Goal: Find contact information: Find contact information

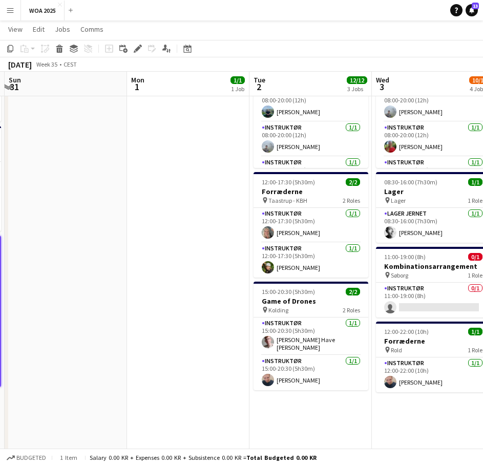
scroll to position [0, 378]
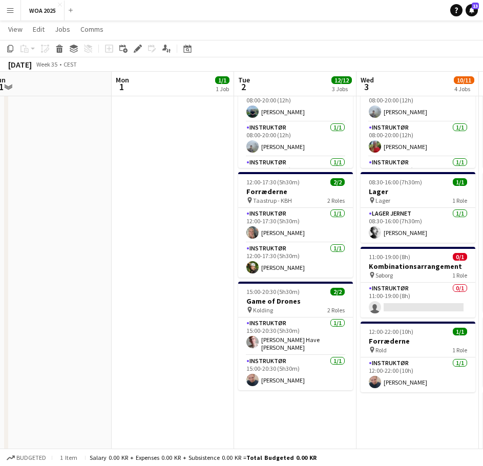
drag, startPoint x: 395, startPoint y: 211, endPoint x: -20, endPoint y: 205, distance: 415.2
click at [0, 205] on html "Menu Boards Boards Boards All jobs Status Workforce Workforce My Workforce Recr…" at bounding box center [241, 393] width 483 height 991
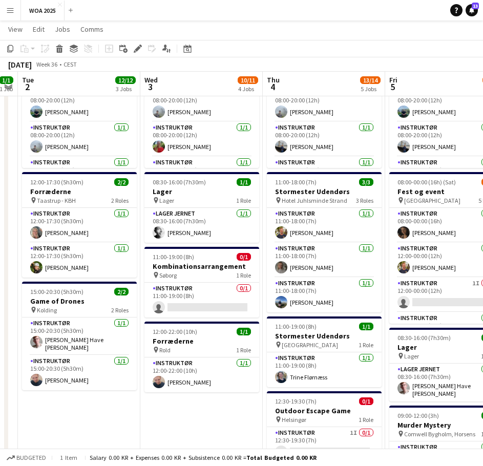
scroll to position [0, 357]
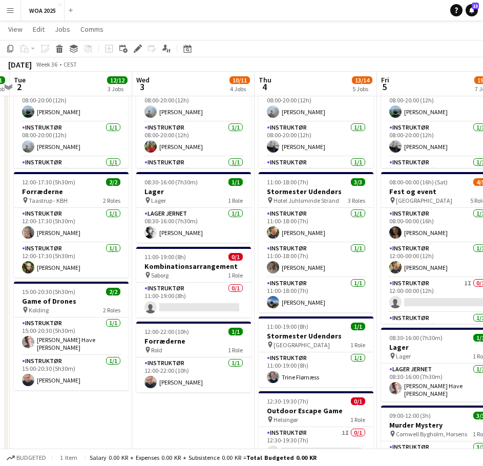
drag, startPoint x: 202, startPoint y: 218, endPoint x: -1, endPoint y: 213, distance: 202.8
click at [0, 213] on html "Menu Boards Boards Boards All jobs Status Workforce Workforce My Workforce Recr…" at bounding box center [241, 393] width 483 height 991
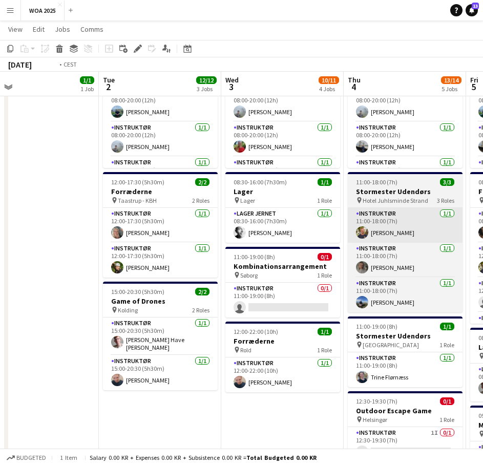
drag, startPoint x: 297, startPoint y: 238, endPoint x: 407, endPoint y: 231, distance: 110.3
click at [415, 233] on app-calendar-viewport "Sat 30 16/24 3 Jobs Sun 31 Mon 1 1/1 1 Job Tue 2 12/12 3 Jobs Wed 3 10/11 4 Job…" at bounding box center [241, 405] width 483 height 934
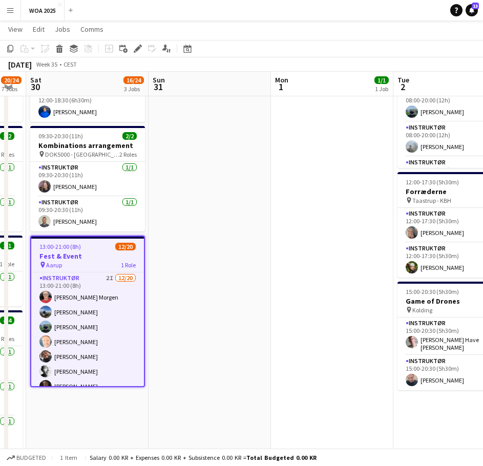
drag, startPoint x: 79, startPoint y: 203, endPoint x: 345, endPoint y: 210, distance: 265.8
click at [345, 210] on app-calendar-viewport "Thu 28 11/11 7 Jobs Fri 29 20/24 7 Jobs Sat 30 16/24 3 Jobs Sun 31 Mon 1 1/1 1 …" at bounding box center [241, 405] width 483 height 934
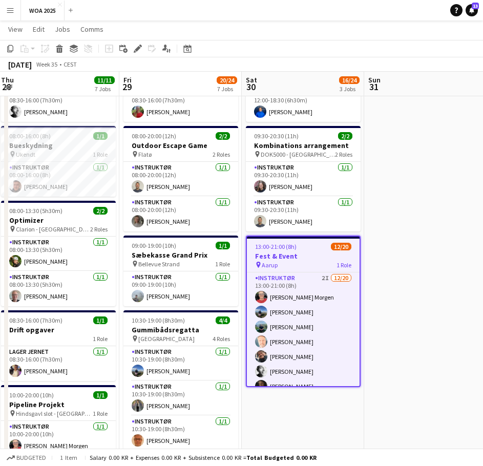
drag, startPoint x: 167, startPoint y: 206, endPoint x: 384, endPoint y: 206, distance: 217.1
click at [384, 206] on app-calendar-viewport "Tue 26 9/9 4 Jobs Wed 27 7/7 5 Jobs Thu 28 11/11 7 Jobs Fri 29 20/24 7 Jobs Sat…" at bounding box center [241, 405] width 483 height 934
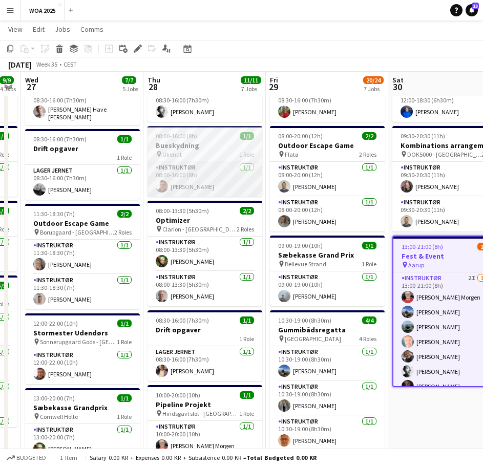
drag, startPoint x: 125, startPoint y: 183, endPoint x: 340, endPoint y: 187, distance: 215.1
click at [344, 185] on app-calendar-viewport "Mon 25 6/6 5 Jobs Tue 26 9/9 4 Jobs Wed 27 7/7 5 Jobs Thu 28 11/11 7 Jobs Fri 2…" at bounding box center [241, 405] width 483 height 934
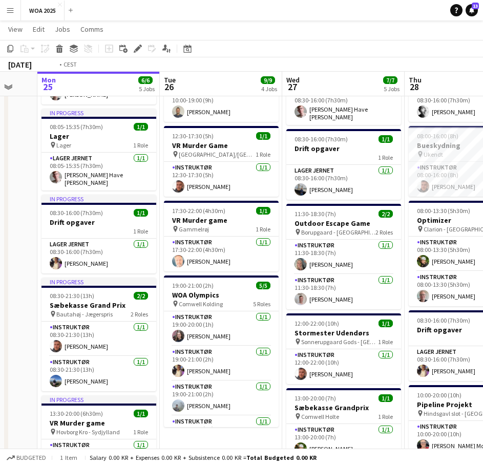
drag, startPoint x: 111, startPoint y: 175, endPoint x: 289, endPoint y: 175, distance: 177.6
click at [288, 175] on app-calendar-viewport "Sat 23 3/3 3 Jobs Sun 24 Mon 25 6/6 5 Jobs Tue 26 9/9 4 Jobs Wed 27 7/7 5 Jobs …" at bounding box center [241, 405] width 483 height 934
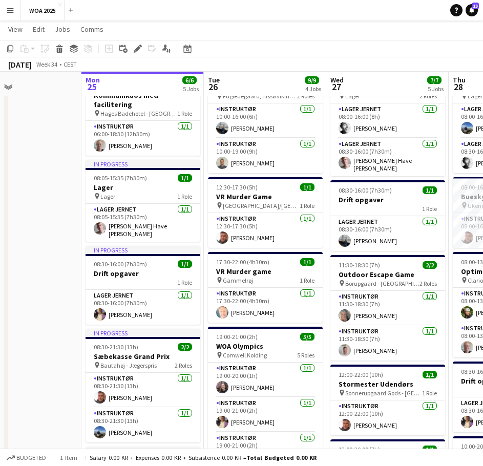
scroll to position [0, 273]
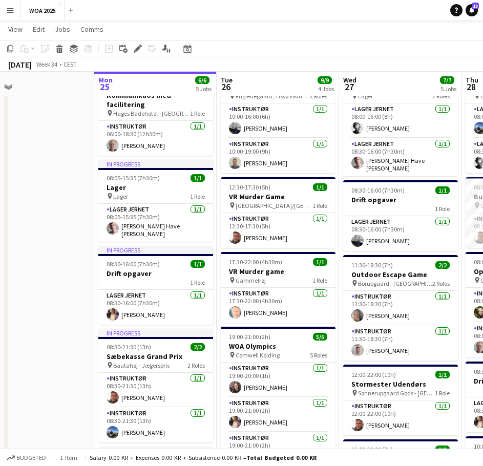
drag, startPoint x: 76, startPoint y: 192, endPoint x: 110, endPoint y: 188, distance: 34.0
click at [110, 188] on app-calendar-viewport "Fri 22 29/36 4 Jobs Sat 23 3/3 3 Jobs Sun 24 Mon 25 6/6 5 Jobs Tue 26 9/9 4 Job…" at bounding box center [241, 456] width 483 height 934
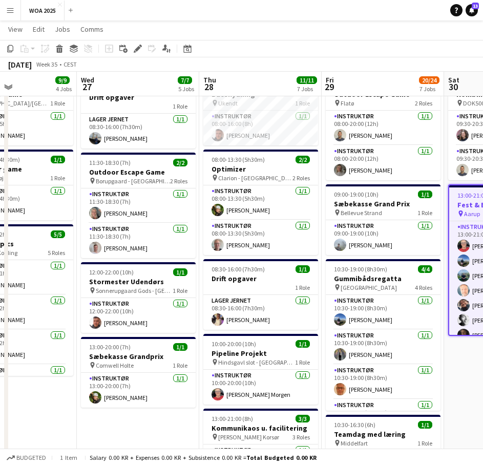
scroll to position [0, 378]
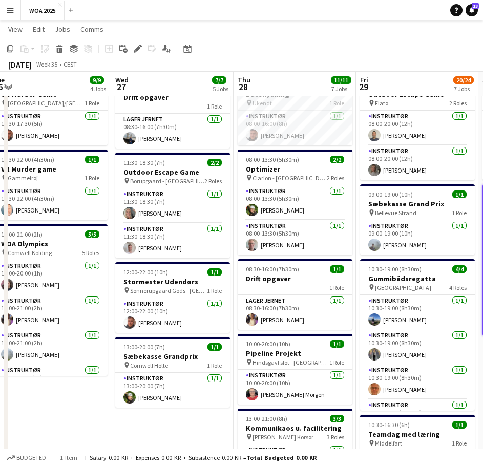
drag, startPoint x: 351, startPoint y: 235, endPoint x: 172, endPoint y: 232, distance: 179.2
click at [172, 232] on app-calendar-viewport "Sat 23 3/3 3 Jobs Sun 24 Mon 25 6/6 5 Jobs Tue 26 9/9 4 Jobs Wed 27 7/7 5 Jobs …" at bounding box center [241, 353] width 483 height 934
click at [412, 316] on app-card-role "Instruktør [DATE] 10:30-19:00 (8h30m) [PERSON_NAME]" at bounding box center [417, 312] width 115 height 35
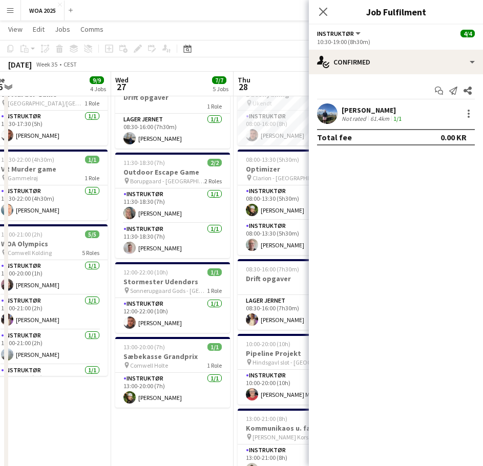
click at [356, 110] on div "[PERSON_NAME]" at bounding box center [372, 109] width 62 height 9
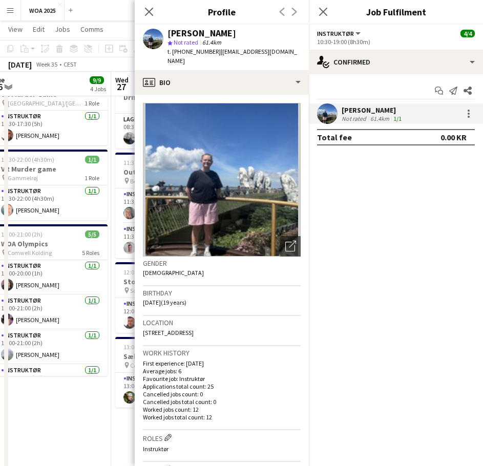
click at [191, 52] on span "t. [PHONE_NUMBER]" at bounding box center [193, 52] width 53 height 8
copy span "4560524417"
drag, startPoint x: 280, startPoint y: 52, endPoint x: 210, endPoint y: 54, distance: 69.7
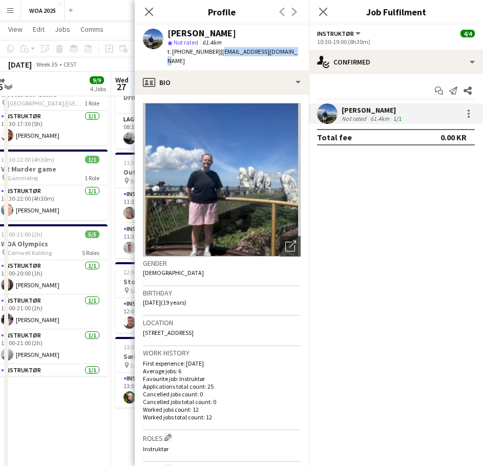
click at [210, 54] on div "t. [PHONE_NUMBER] | [EMAIL_ADDRESS][DOMAIN_NAME]" at bounding box center [233, 56] width 133 height 18
click at [160, 14] on div "Close pop-in" at bounding box center [149, 12] width 29 height 24
click at [151, 14] on icon "Close pop-in" at bounding box center [149, 12] width 10 height 10
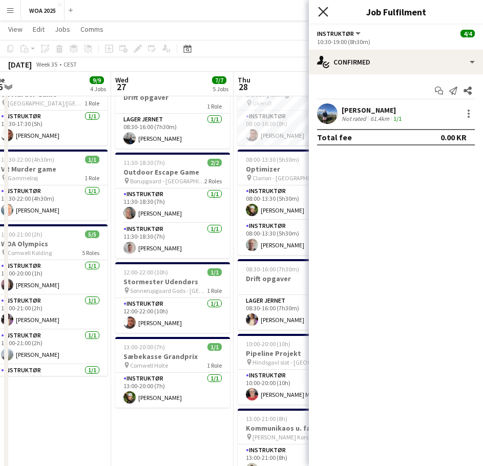
click at [324, 14] on icon "Close pop-in" at bounding box center [323, 12] width 10 height 10
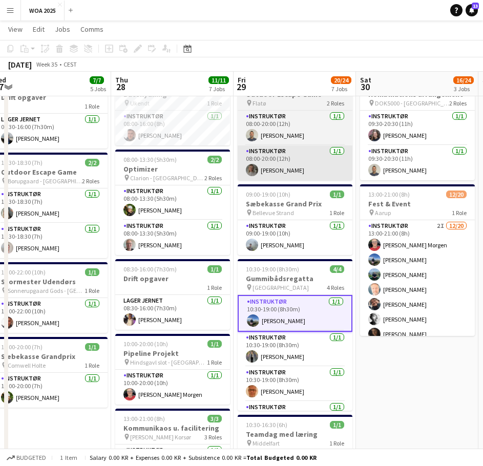
drag, startPoint x: 218, startPoint y: 160, endPoint x: 202, endPoint y: 170, distance: 18.9
click at [207, 160] on app-calendar-viewport "Sun 24 Mon 25 6/6 5 Jobs Tue 26 9/9 4 Jobs Wed 27 7/7 5 Jobs Thu 28 11/11 7 Job…" at bounding box center [241, 353] width 483 height 934
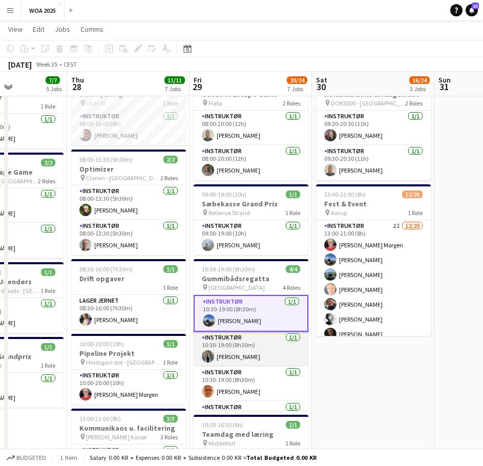
click at [227, 360] on app-card-role "Instruktør [DATE] 10:30-19:00 (8h30m) [PERSON_NAME]" at bounding box center [251, 349] width 115 height 35
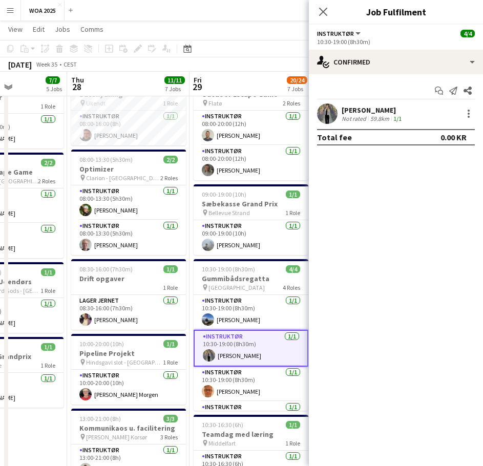
click at [357, 113] on div "[PERSON_NAME]" at bounding box center [372, 109] width 62 height 9
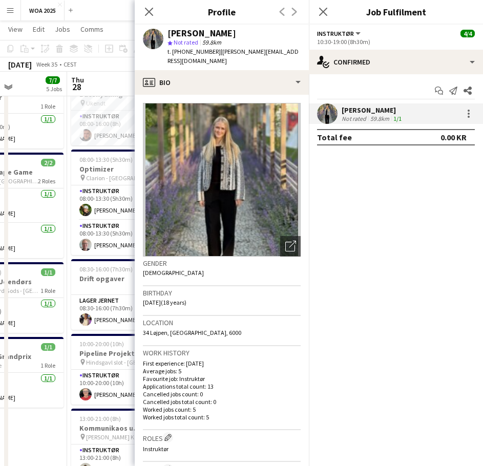
click at [194, 51] on span "t. [PHONE_NUMBER]" at bounding box center [193, 52] width 53 height 8
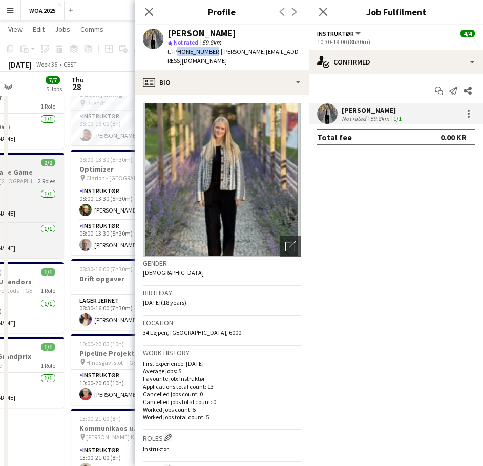
copy span "4530491500"
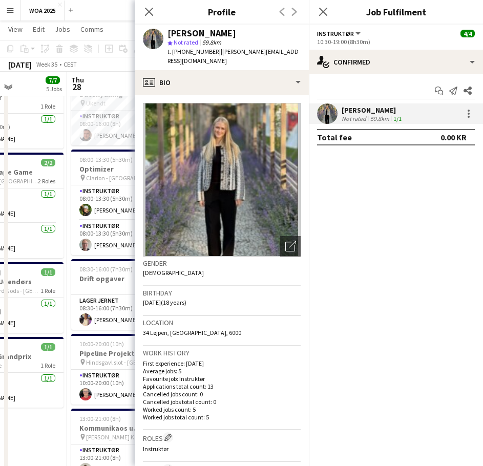
click at [296, 14] on div "Previous Next" at bounding box center [288, 12] width 41 height 24
click at [283, 13] on div "Previous Next" at bounding box center [288, 12] width 41 height 24
drag, startPoint x: 149, startPoint y: 5, endPoint x: 152, endPoint y: 10, distance: 5.7
click at [149, 5] on div "Close pop-in" at bounding box center [149, 12] width 29 height 24
click at [154, 12] on app-icon "Close pop-in" at bounding box center [149, 12] width 15 height 15
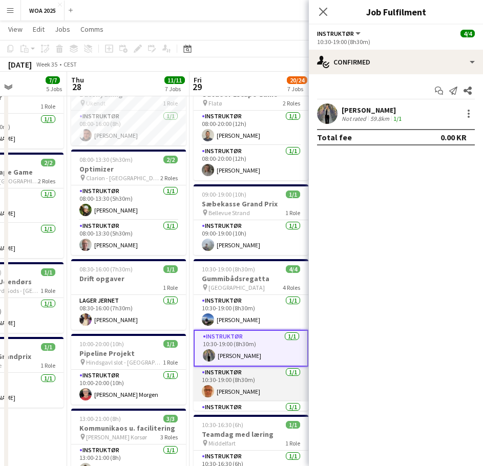
scroll to position [29, 0]
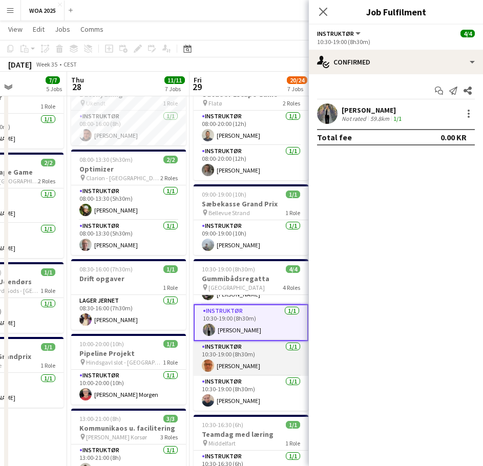
click at [239, 365] on app-card-role "Instruktør [DATE] 10:30-19:00 (8h30m) [PERSON_NAME]" at bounding box center [251, 358] width 115 height 35
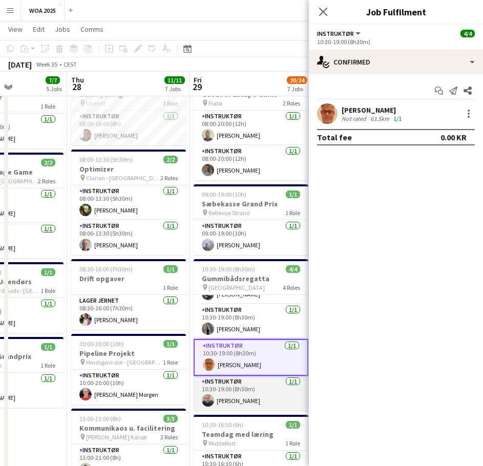
click at [234, 396] on app-card-role "Instruktør [DATE] 10:30-19:00 (8h30m) [PERSON_NAME]" at bounding box center [251, 393] width 115 height 35
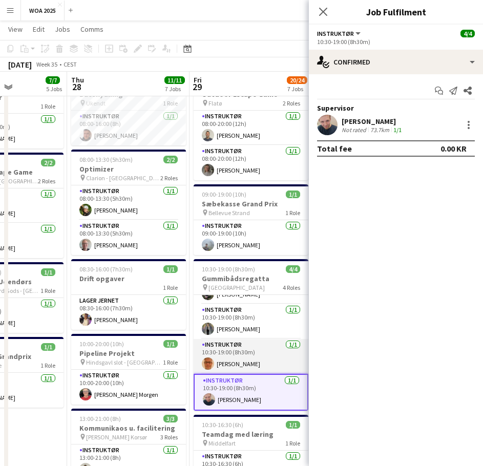
click at [234, 370] on app-card-role "Instruktør [DATE] 10:30-19:00 (8h30m) [PERSON_NAME]" at bounding box center [251, 356] width 115 height 35
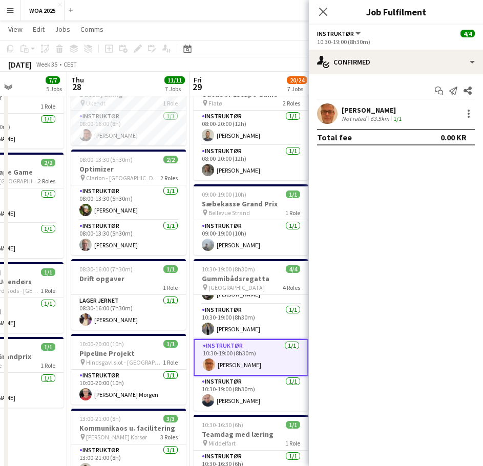
click at [236, 363] on app-card-role "Instruktør [DATE] 10:30-19:00 (8h30m) [PERSON_NAME]" at bounding box center [251, 357] width 115 height 37
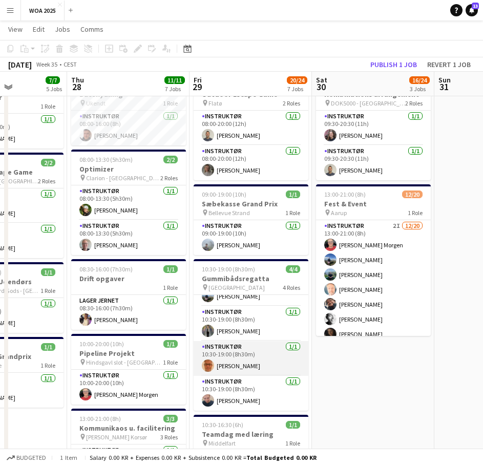
scroll to position [27, 0]
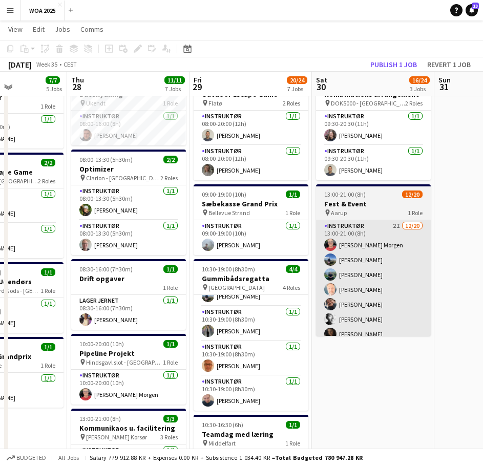
click at [244, 360] on app-card-role "Instruktør [DATE] 10:30-19:00 (8h30m) [PERSON_NAME]" at bounding box center [251, 358] width 115 height 35
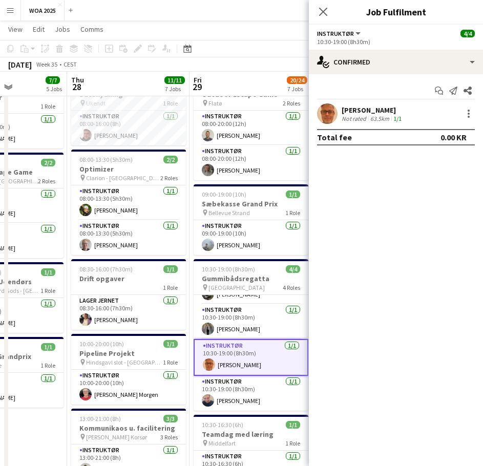
scroll to position [29, 0]
click at [361, 109] on div "[PERSON_NAME]" at bounding box center [372, 109] width 62 height 9
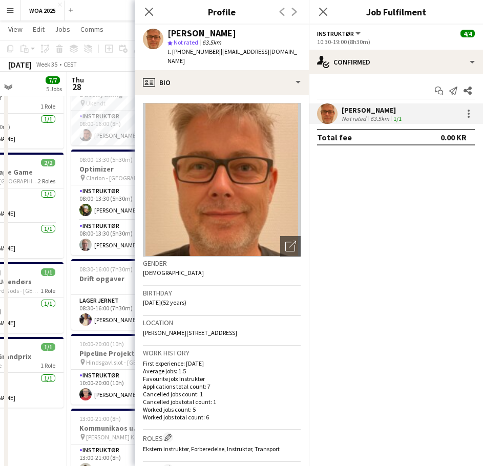
click at [188, 47] on div "star Not rated 63.5km" at bounding box center [233, 42] width 133 height 9
click at [189, 48] on span "t. [PHONE_NUMBER]" at bounding box center [193, 52] width 53 height 8
copy span "4525335259"
drag, startPoint x: 145, startPoint y: 10, endPoint x: 223, endPoint y: 11, distance: 77.3
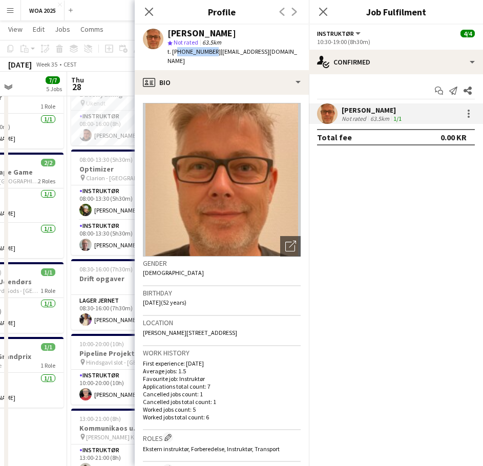
click at [145, 10] on icon "Close pop-in" at bounding box center [149, 12] width 8 height 8
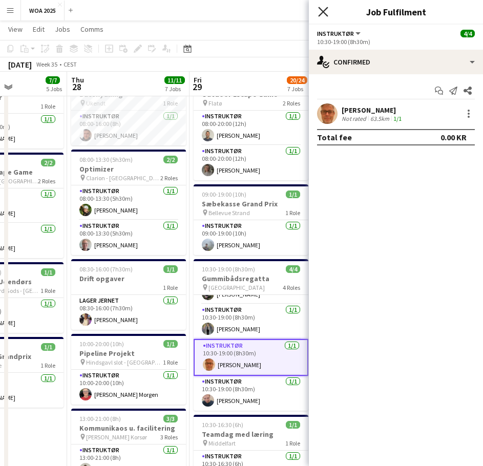
click at [321, 12] on icon "Close pop-in" at bounding box center [323, 12] width 10 height 10
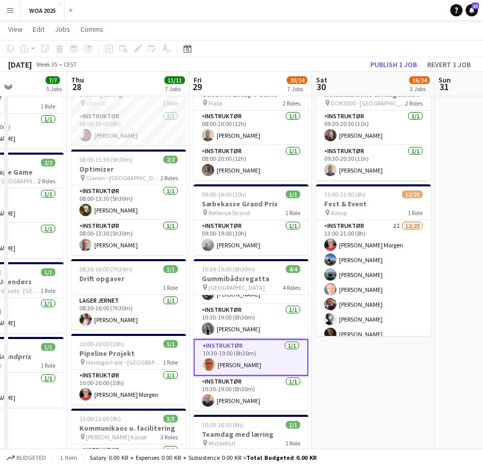
click at [468, 18] on app-navbar "Menu Boards Boards Boards All jobs Status Workforce Workforce My Workforce Recr…" at bounding box center [241, 10] width 483 height 20
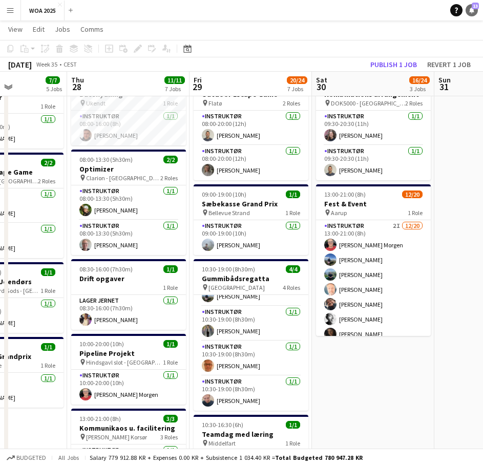
scroll to position [27, 0]
click at [472, 13] on link "Notifications 13" at bounding box center [471, 10] width 12 height 12
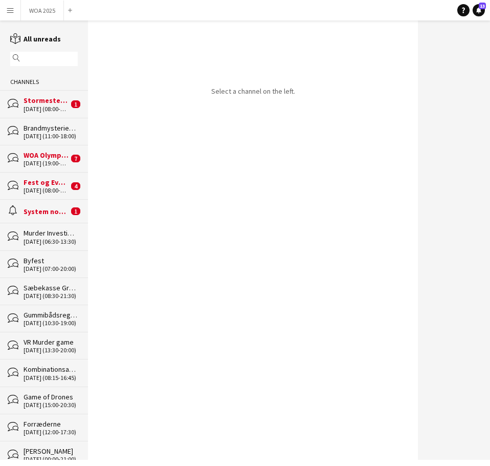
click at [39, 212] on div "System notifications" at bounding box center [46, 211] width 45 height 9
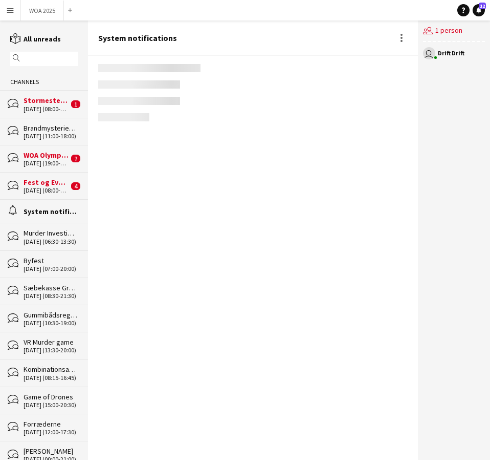
scroll to position [1326, 0]
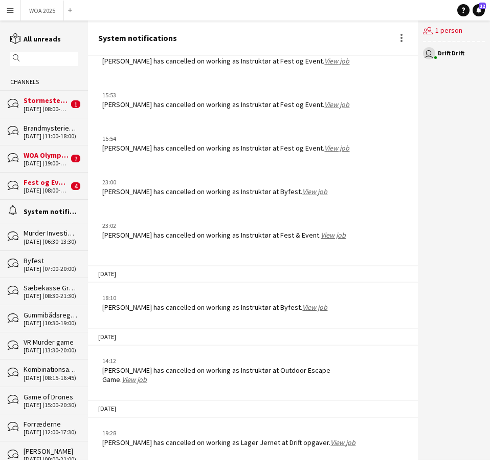
click at [31, 185] on div "Fest og Event" at bounding box center [46, 182] width 45 height 9
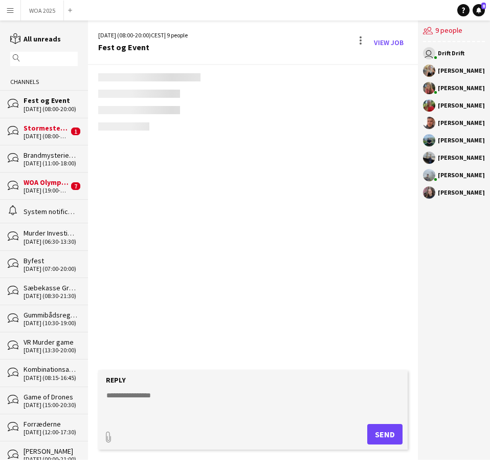
scroll to position [661, 0]
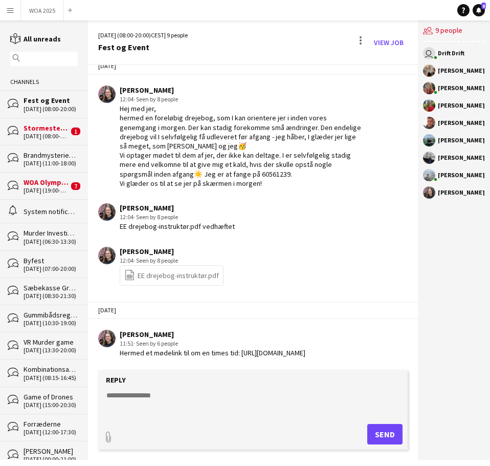
click at [40, 220] on div "alarm System notifications" at bounding box center [44, 211] width 88 height 24
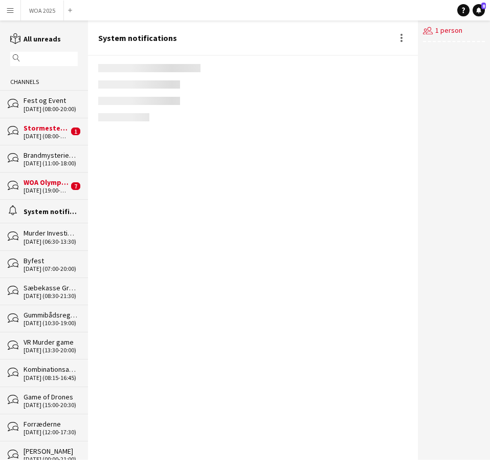
scroll to position [1326, 0]
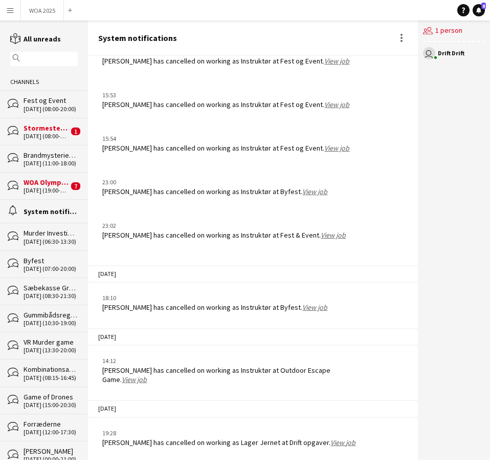
click at [28, 185] on div "WOA Olympics" at bounding box center [46, 182] width 45 height 9
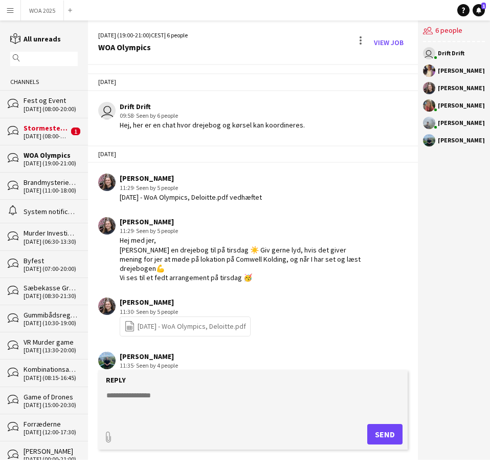
scroll to position [172, 0]
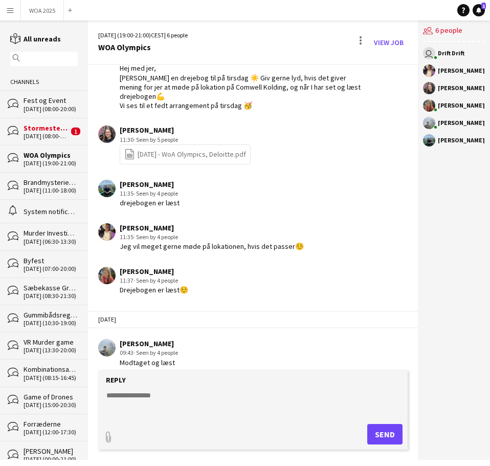
click at [40, 134] on div "[DATE] (08:00-18:30)" at bounding box center [46, 136] width 45 height 7
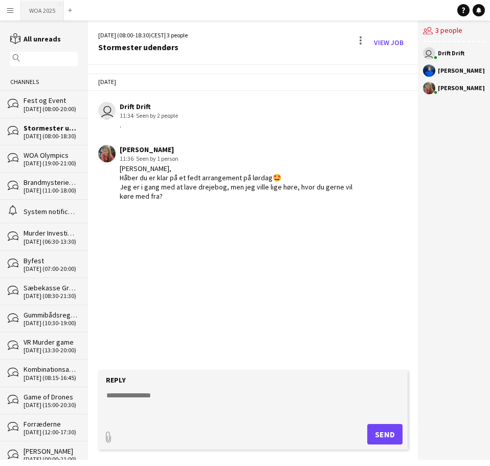
click at [51, 14] on button "WOA 2025 Close" at bounding box center [42, 11] width 43 height 20
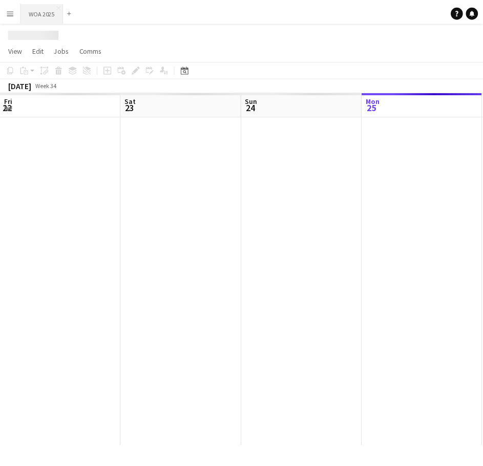
scroll to position [0, 245]
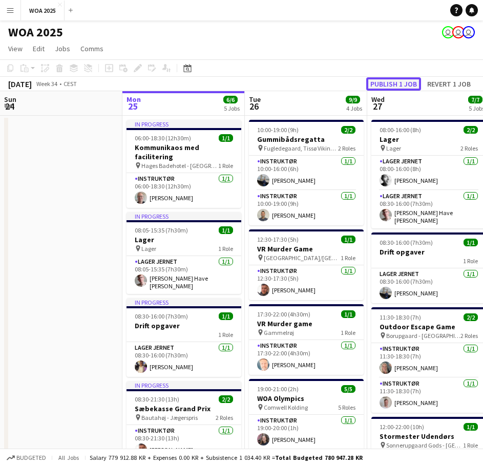
click at [386, 82] on button "Publish 1 job" at bounding box center [393, 83] width 55 height 13
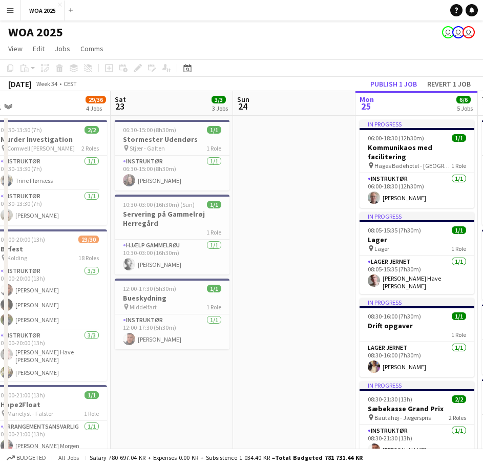
drag, startPoint x: 97, startPoint y: 198, endPoint x: 334, endPoint y: 187, distance: 237.3
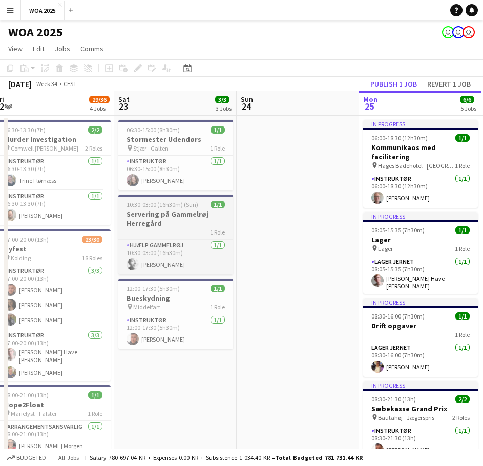
drag, startPoint x: 281, startPoint y: 211, endPoint x: 327, endPoint y: 219, distance: 46.6
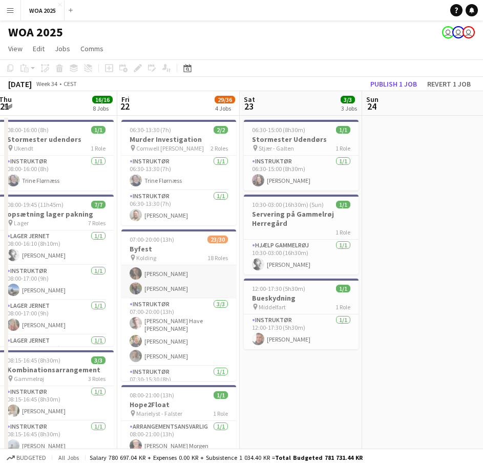
scroll to position [51, 0]
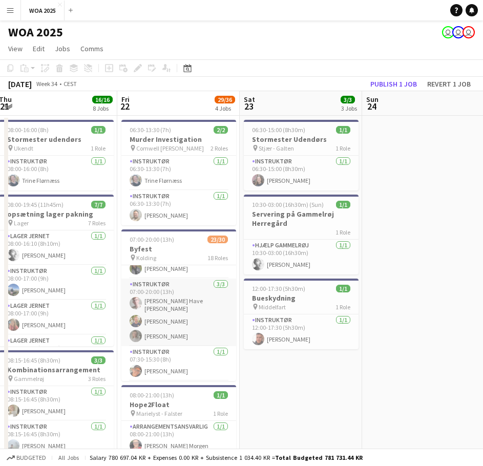
click at [161, 319] on app-card-role "Instruktør 3/3 07:00-20:00 (13h) Lasse Have Clausen Pedersen Alexander Poulsen …" at bounding box center [178, 312] width 115 height 68
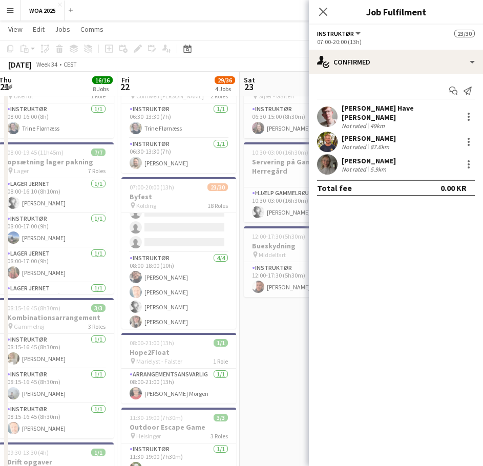
scroll to position [256, 0]
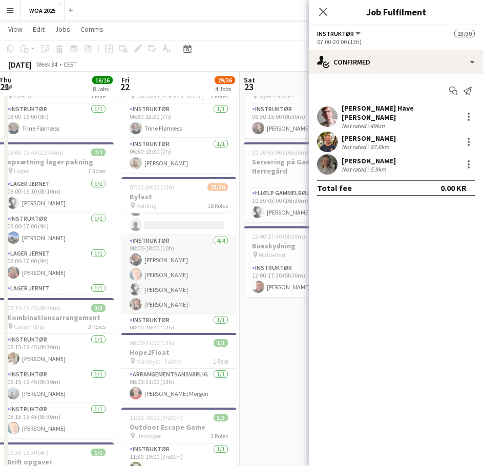
click at [164, 257] on app-card-role "Instruktør 4/4 08:00-18:00 (10h) Kim Aagaard Holm Kim Babbel Lucas Kobeissi Cam…" at bounding box center [178, 274] width 115 height 79
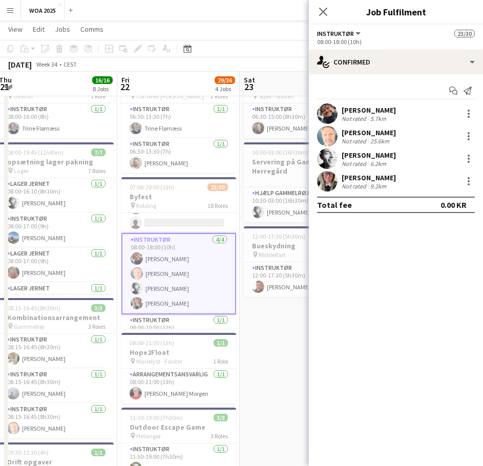
scroll to position [251, 0]
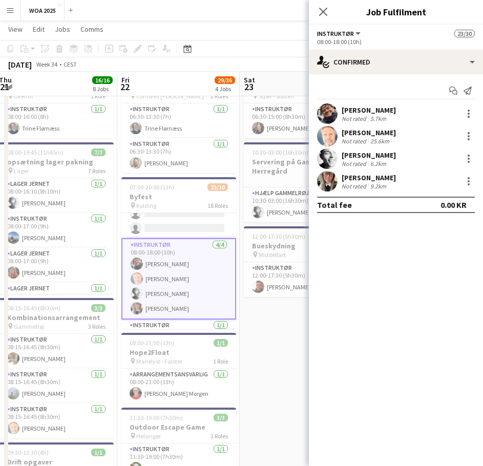
click at [345, 128] on div "[PERSON_NAME]" at bounding box center [368, 132] width 54 height 9
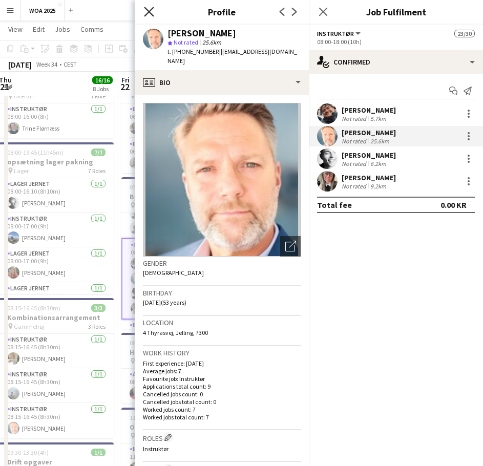
click at [149, 13] on icon at bounding box center [149, 12] width 10 height 10
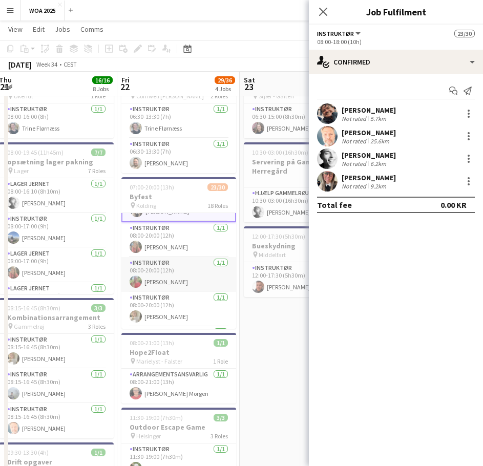
scroll to position [353, 0]
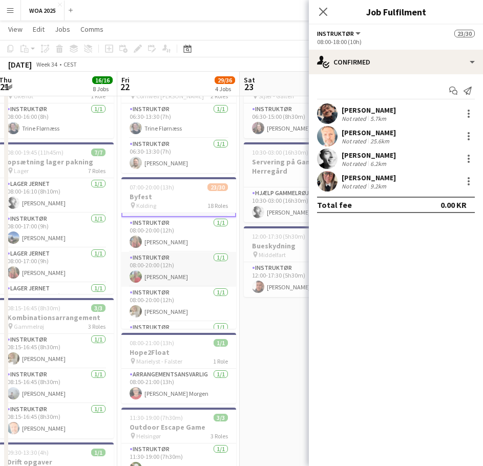
click at [166, 272] on app-card-role "Instruktør 1/1 08:00-20:00 (12h) Karoline Lunddal Dam" at bounding box center [178, 269] width 115 height 35
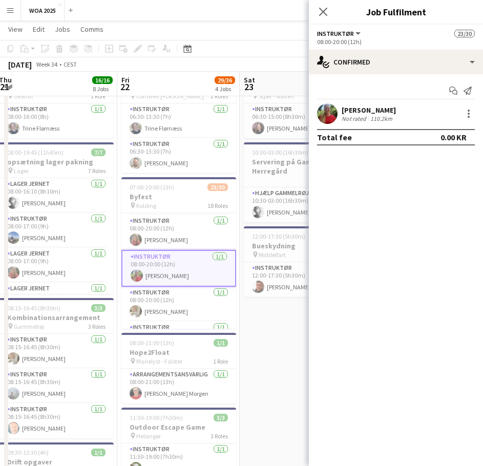
click at [358, 109] on div "[PERSON_NAME]" at bounding box center [368, 109] width 54 height 9
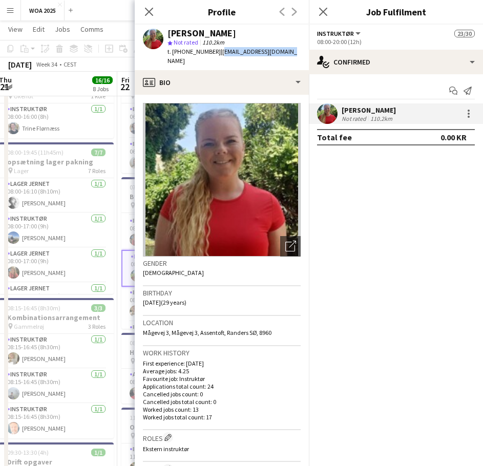
drag, startPoint x: 275, startPoint y: 50, endPoint x: 211, endPoint y: 52, distance: 64.5
click at [211, 52] on span "| karolineldam@gmail.com" at bounding box center [232, 56] width 130 height 17
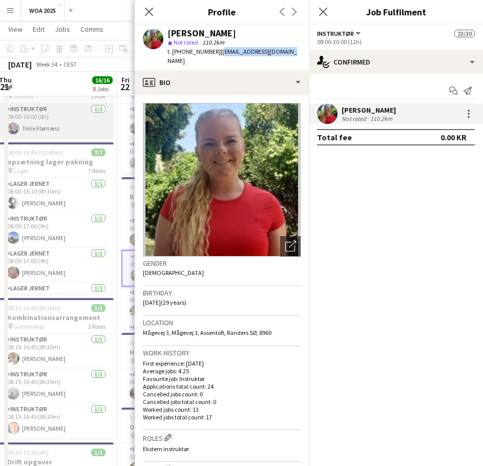
copy span "karolineldam@gmail.com"
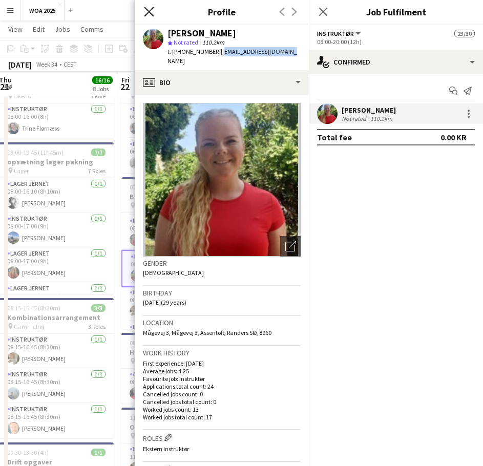
click at [153, 14] on icon "Close pop-in" at bounding box center [149, 12] width 10 height 10
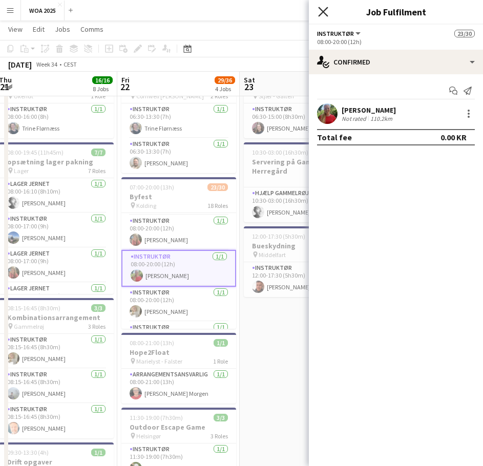
click at [324, 14] on icon "Close pop-in" at bounding box center [323, 12] width 10 height 10
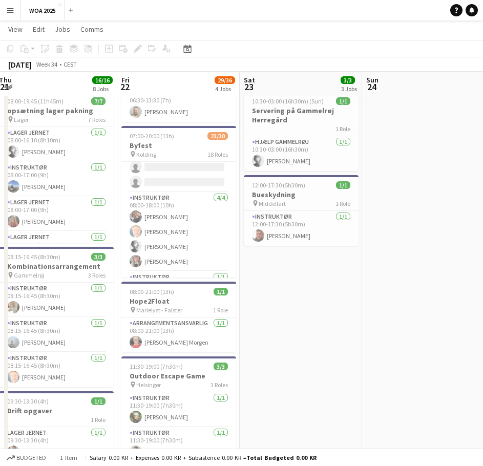
scroll to position [233, 0]
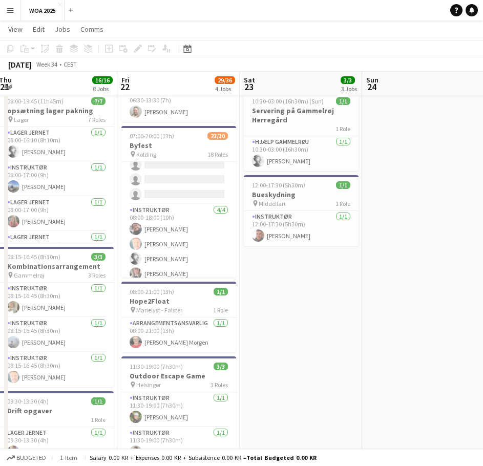
click at [345, 247] on app-date-cell "06:30-15:00 (8h30m) 1/1 Stormester Udendørs pin Stjær - Galten 1 Role Instruktø…" at bounding box center [301, 441] width 122 height 859
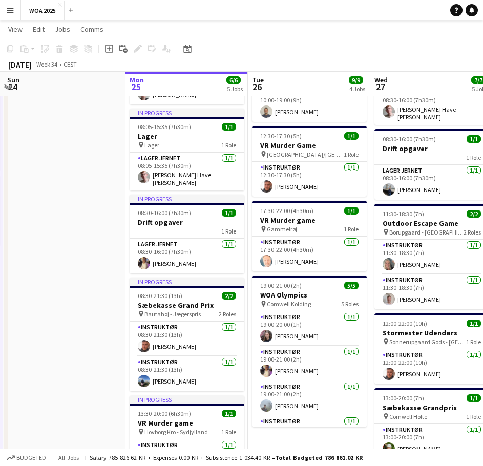
scroll to position [0, 364]
drag, startPoint x: 403, startPoint y: 231, endPoint x: 44, endPoint y: 253, distance: 360.0
click at [44, 253] on app-calendar-viewport "Thu 21 16/16 8 Jobs Fri 22 29/36 4 Jobs Sat 23 3/3 3 Jobs Sun 24 Mon 25 6/6 5 J…" at bounding box center [241, 405] width 483 height 934
